Goal: Navigation & Orientation: Find specific page/section

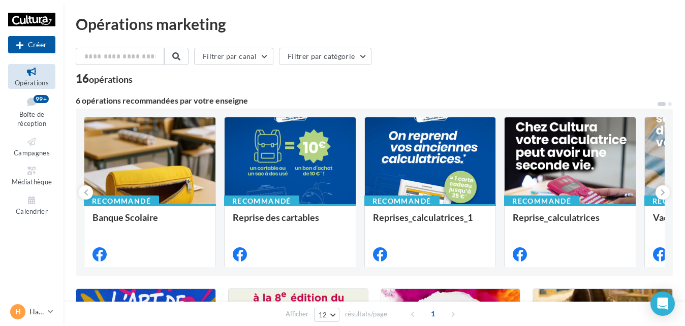
click at [31, 191] on ul "Opérations Boîte de réception 99+ Campagnes Médiathèque Calendrier" at bounding box center [31, 141] width 55 height 162
click at [34, 207] on span "Calendrier" at bounding box center [32, 211] width 32 height 8
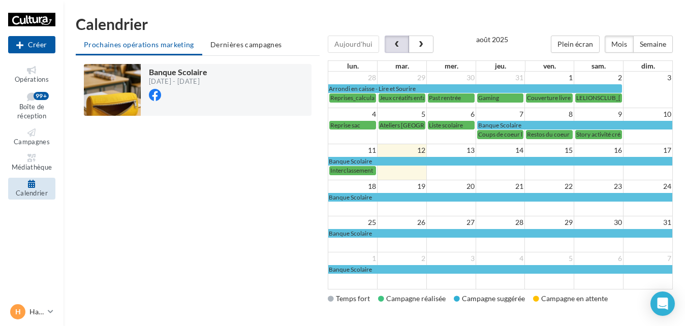
click at [396, 49] on button "button" at bounding box center [397, 44] width 24 height 17
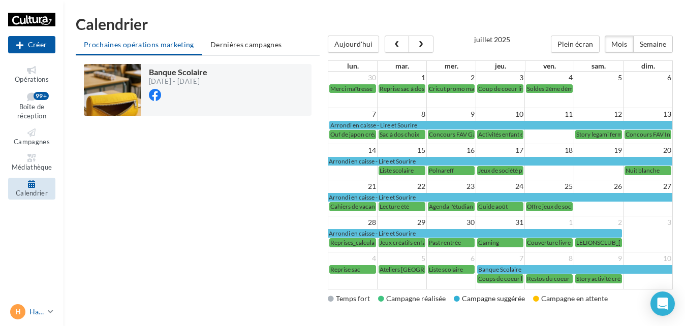
click at [49, 313] on icon at bounding box center [51, 311] width 6 height 9
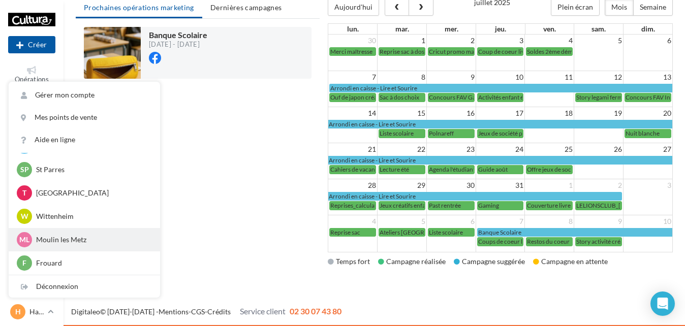
scroll to position [38, 0]
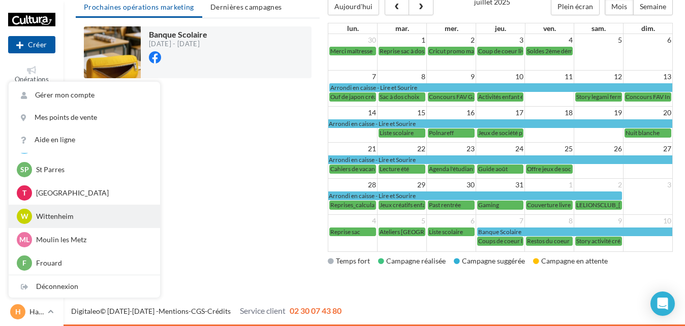
click at [60, 218] on p "Wittenheim" at bounding box center [92, 216] width 112 height 10
